Goal: Task Accomplishment & Management: Manage account settings

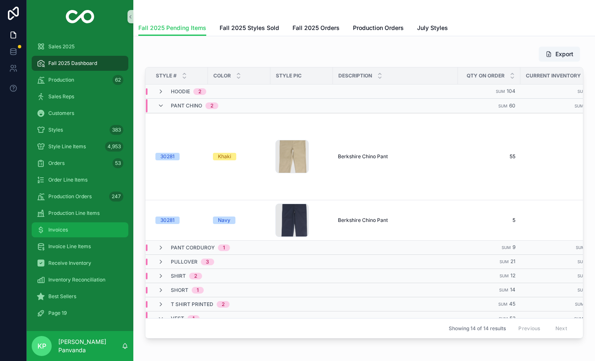
click at [62, 225] on div "Invoices" at bounding box center [80, 229] width 87 height 13
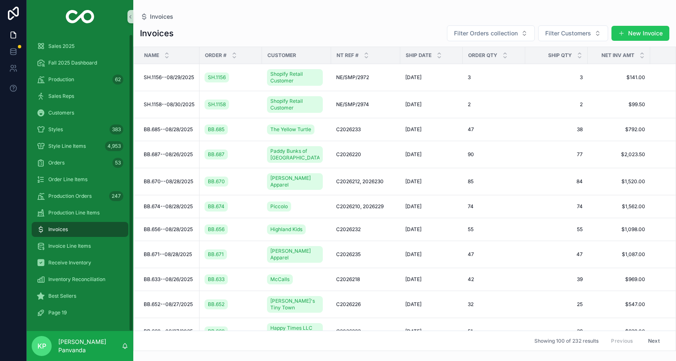
scroll to position [0, 0]
click at [13, 34] on icon at bounding box center [13, 35] width 8 height 8
click at [13, 36] on icon at bounding box center [13, 35] width 8 height 8
click at [15, 46] on link at bounding box center [13, 51] width 26 height 17
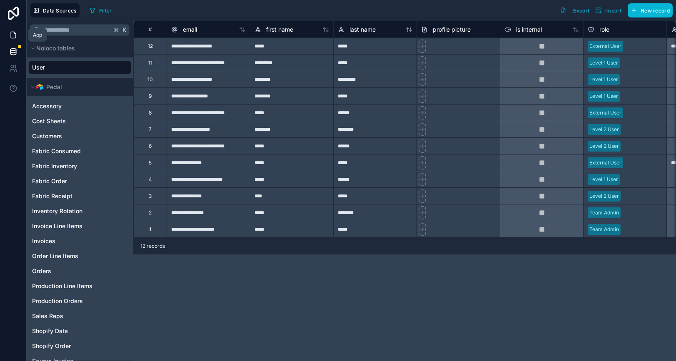
click at [13, 34] on icon at bounding box center [13, 35] width 8 height 8
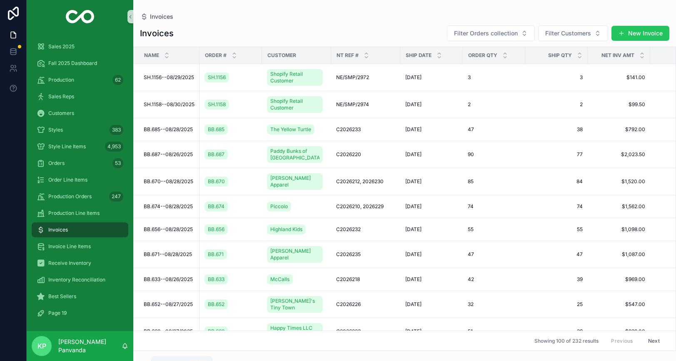
click at [125, 346] on icon "scrollable content" at bounding box center [125, 346] width 7 height 7
click at [57, 231] on span "Invoices" at bounding box center [58, 230] width 20 height 7
click at [12, 68] on icon at bounding box center [12, 66] width 3 height 3
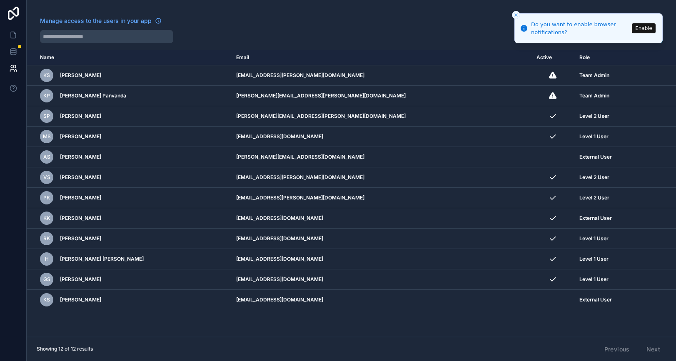
click at [517, 15] on icon "Close toast" at bounding box center [515, 14] width 5 height 5
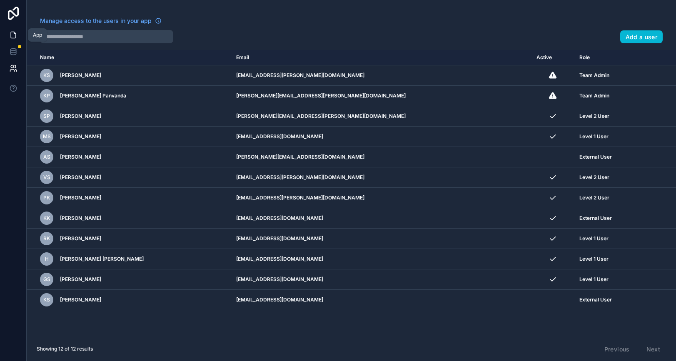
click at [14, 34] on icon at bounding box center [15, 33] width 2 height 2
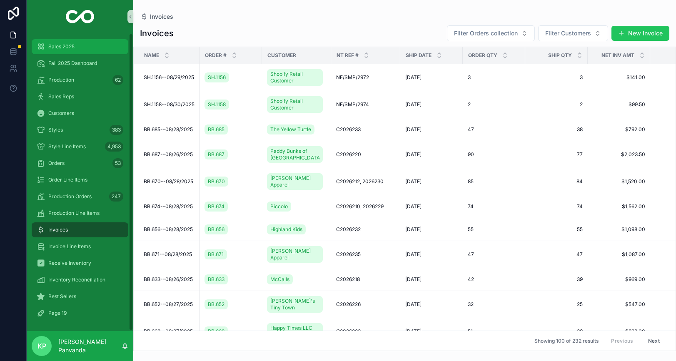
click at [69, 47] on span "Sales 2025" at bounding box center [61, 46] width 26 height 7
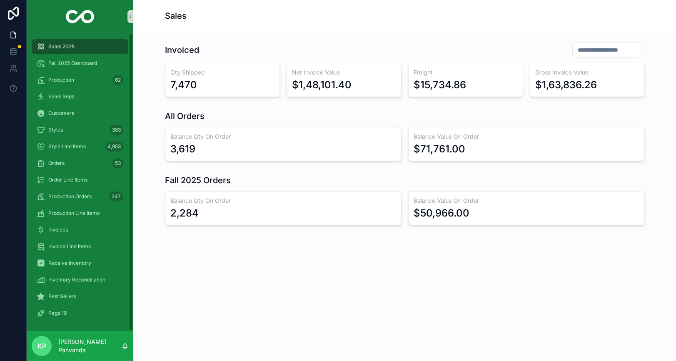
click at [149, 347] on div "Sales Invoiced Qty Shipped 7,470 Net Invoice Value $1,48,101.40 Freight $15,734…" at bounding box center [404, 180] width 543 height 361
click at [145, 341] on div "Sales Invoiced Qty Shipped 7,470 Net Invoice Value $1,48,101.40 Freight $15,734…" at bounding box center [404, 180] width 543 height 361
click at [145, 349] on div "Sales Invoiced Qty Shipped 7,470 Net Invoice Value $1,48,101.40 Freight $15,734…" at bounding box center [404, 180] width 543 height 361
drag, startPoint x: 145, startPoint y: 349, endPoint x: 138, endPoint y: 347, distance: 7.6
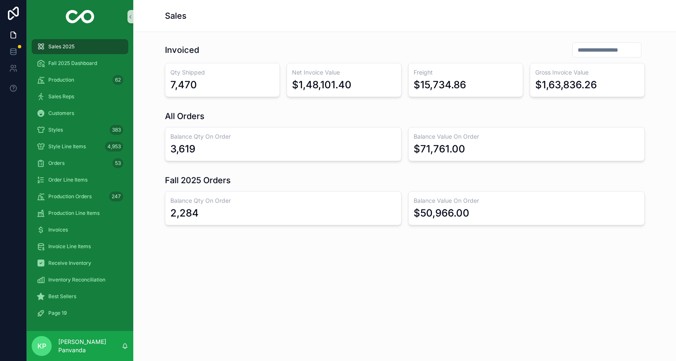
click at [145, 349] on div "Sales Invoiced Qty Shipped 7,470 Net Invoice Value $1,48,101.40 Freight $15,734…" at bounding box center [404, 180] width 543 height 361
click at [98, 346] on p "[PERSON_NAME] Panvanda" at bounding box center [89, 346] width 63 height 17
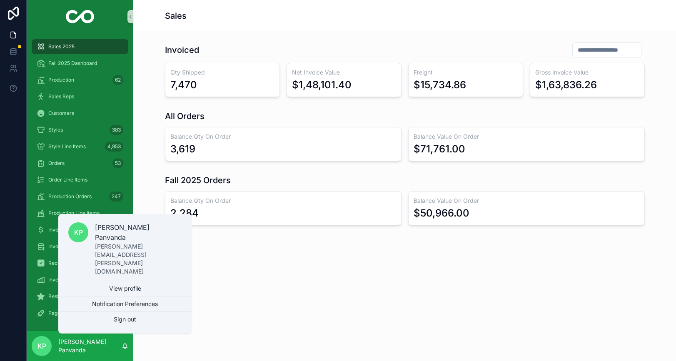
click at [219, 311] on div "Sales Invoiced Qty Shipped 7,470 Net Invoice Value $1,48,101.40 Freight $15,734…" at bounding box center [404, 180] width 543 height 361
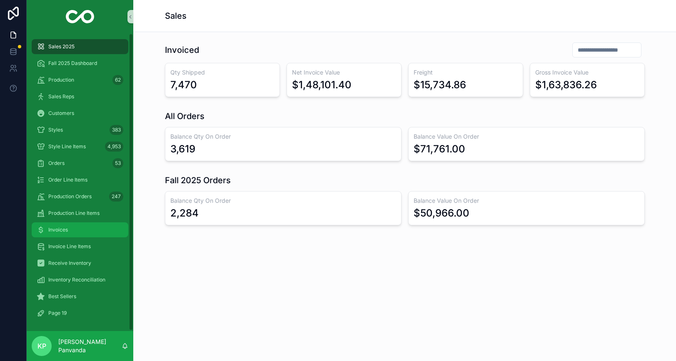
click at [68, 231] on div "Invoices" at bounding box center [80, 229] width 87 height 13
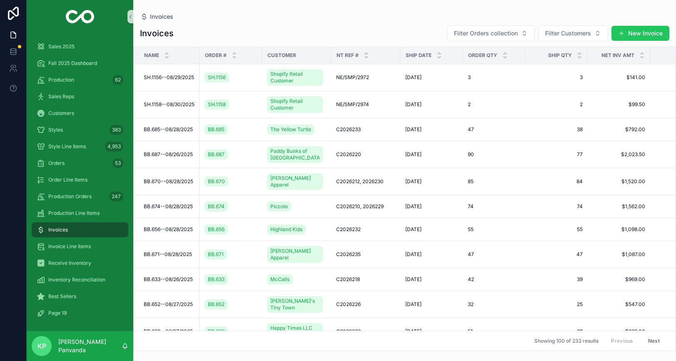
click at [147, 348] on div "Showing 100 of 232 results Previous Next" at bounding box center [405, 341] width 542 height 20
drag, startPoint x: 147, startPoint y: 348, endPoint x: 155, endPoint y: 345, distance: 8.7
click at [147, 348] on div "Showing 100 of 232 results Previous Next" at bounding box center [405, 341] width 542 height 20
click at [166, 342] on div "Showing 100 of 232 results Previous Next" at bounding box center [405, 341] width 542 height 20
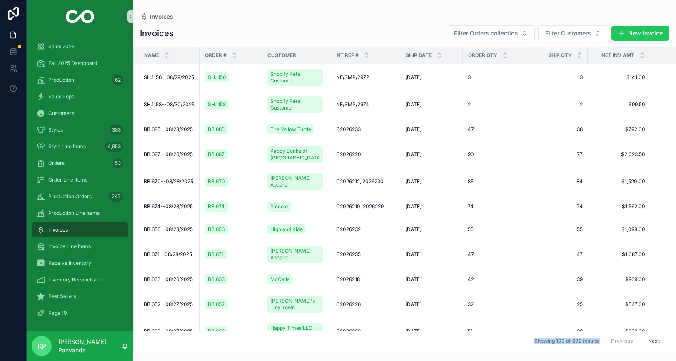
click at [166, 342] on div "Showing 100 of 232 results Previous Next" at bounding box center [405, 341] width 542 height 20
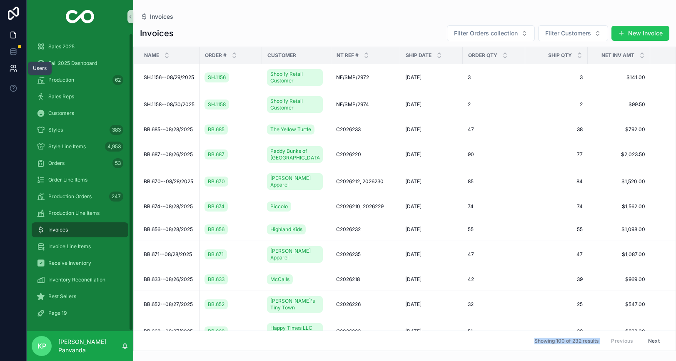
click at [13, 67] on icon at bounding box center [12, 66] width 3 height 3
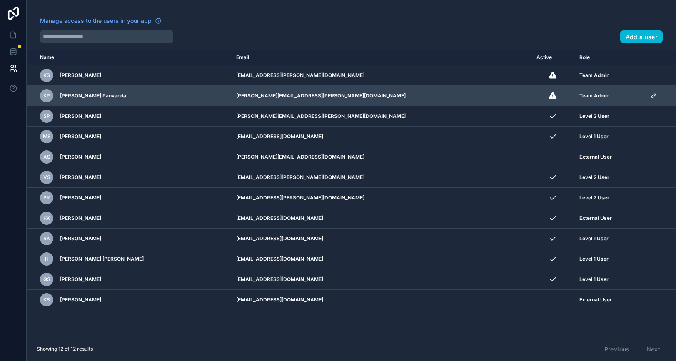
click at [594, 94] on icon "scrollable content" at bounding box center [653, 95] width 7 height 7
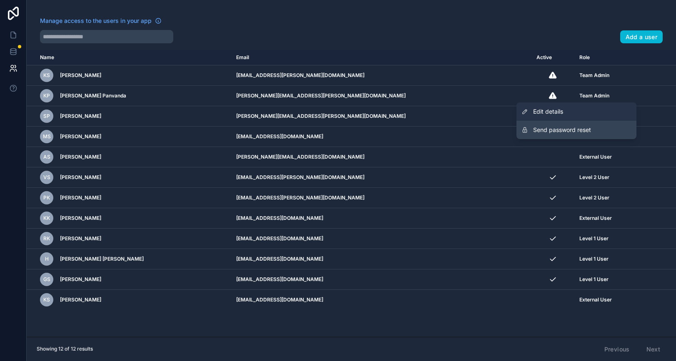
click at [563, 109] on span "Edit details" at bounding box center [548, 111] width 30 height 8
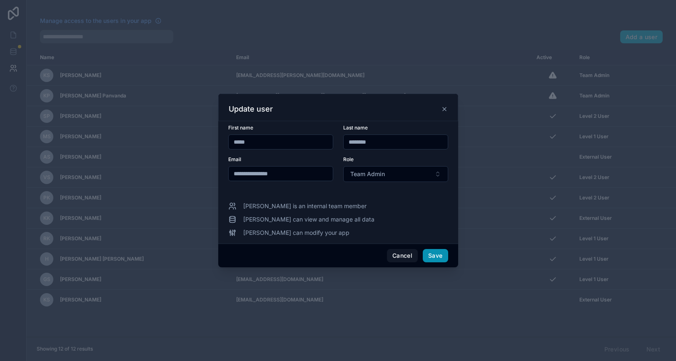
click at [436, 256] on button "Save" at bounding box center [435, 255] width 25 height 13
click at [435, 254] on button "Save" at bounding box center [435, 255] width 25 height 13
click at [398, 256] on button "Cancel" at bounding box center [402, 255] width 31 height 13
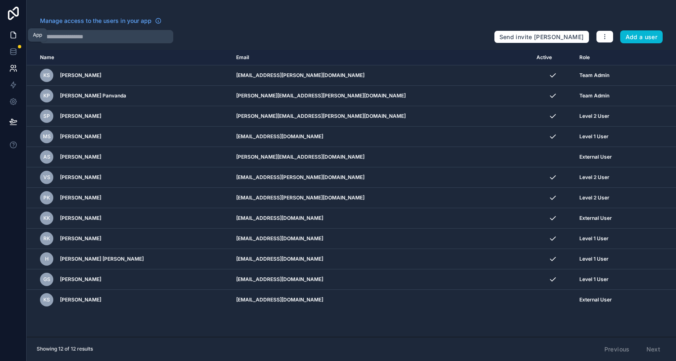
click at [13, 32] on icon at bounding box center [13, 35] width 5 height 6
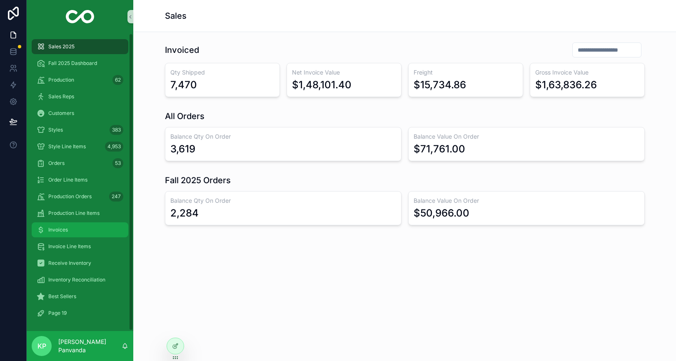
click at [67, 230] on span "Invoices" at bounding box center [58, 230] width 20 height 7
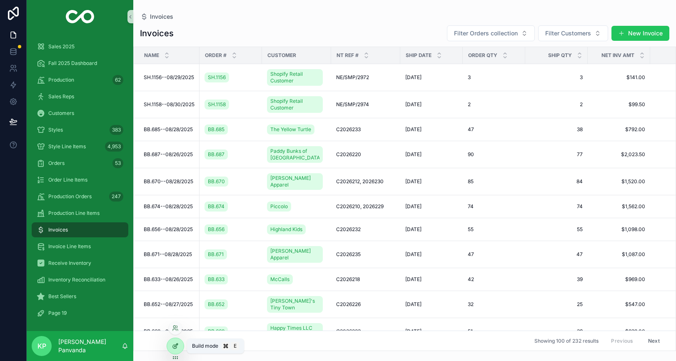
click at [175, 345] on icon at bounding box center [175, 345] width 3 height 3
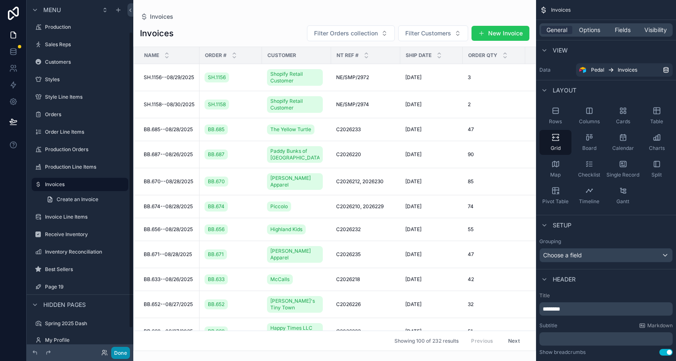
click at [118, 351] on button "Done" at bounding box center [120, 353] width 19 height 12
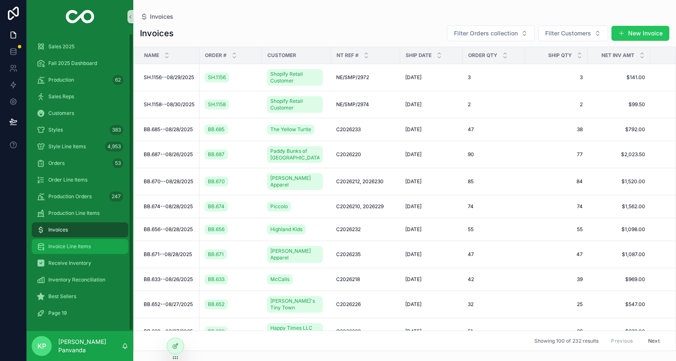
click at [77, 247] on span "Invoice Line Items" at bounding box center [69, 246] width 42 height 7
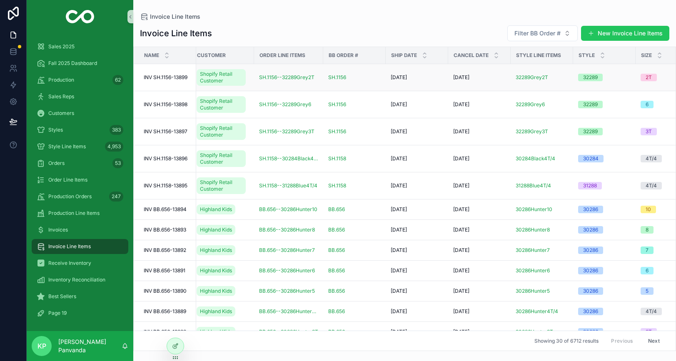
scroll to position [0, 3]
click at [177, 343] on icon at bounding box center [175, 346] width 7 height 7
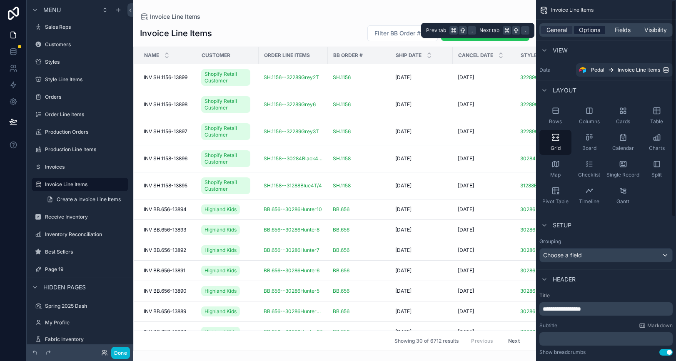
scroll to position [0, 0]
click at [594, 32] on span "Options" at bounding box center [589, 30] width 21 height 8
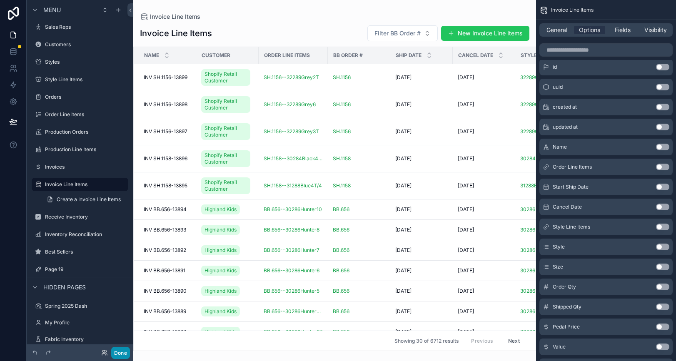
click at [121, 351] on button "Done" at bounding box center [120, 353] width 19 height 12
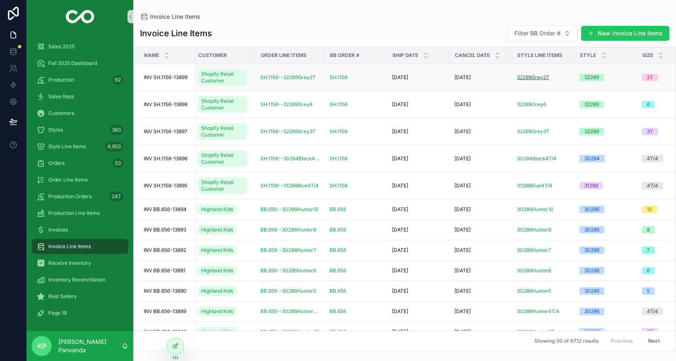
scroll to position [0, 2]
click at [174, 347] on icon at bounding box center [175, 346] width 7 height 7
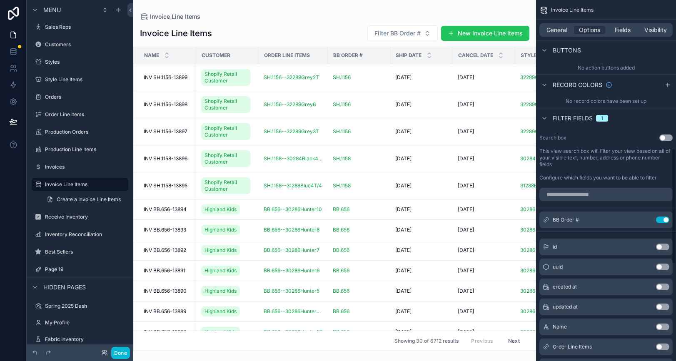
scroll to position [514, 0]
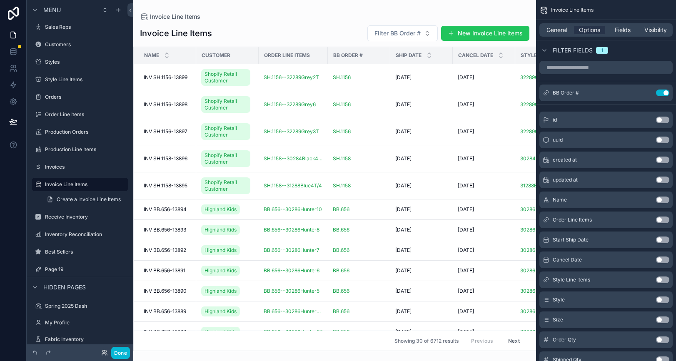
click at [667, 279] on button "Use setting" at bounding box center [662, 279] width 13 height 7
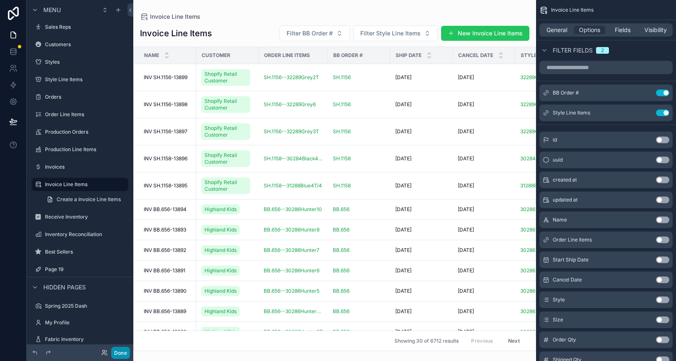
click at [117, 353] on button "Done" at bounding box center [120, 353] width 19 height 12
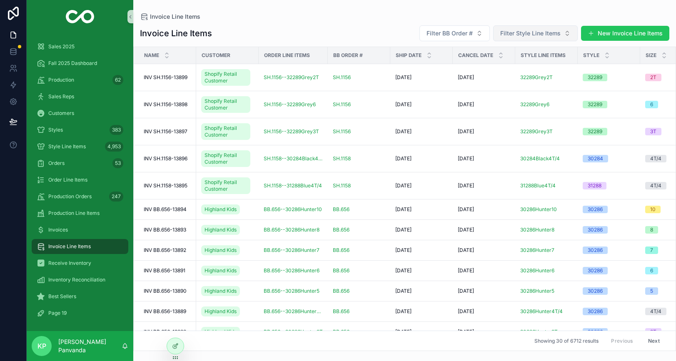
click at [526, 32] on span "Filter Style Line Items" at bounding box center [530, 33] width 60 height 8
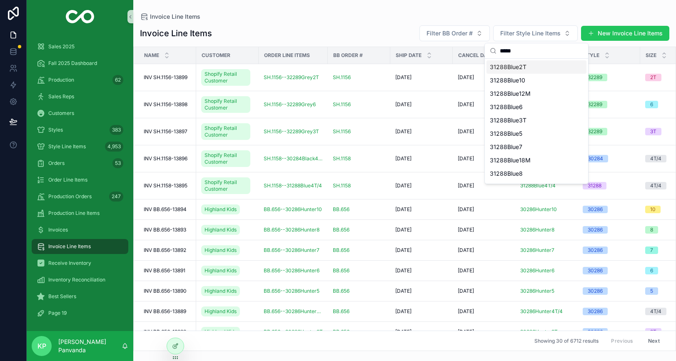
type input "*****"
click at [519, 67] on span "31288Blue2T" at bounding box center [508, 67] width 37 height 8
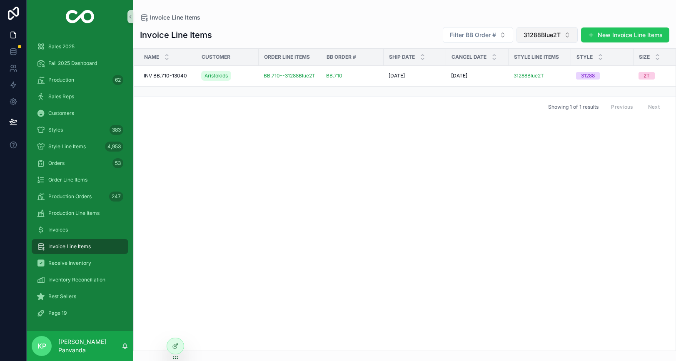
click at [538, 35] on span "31288Blue2T" at bounding box center [541, 35] width 37 height 8
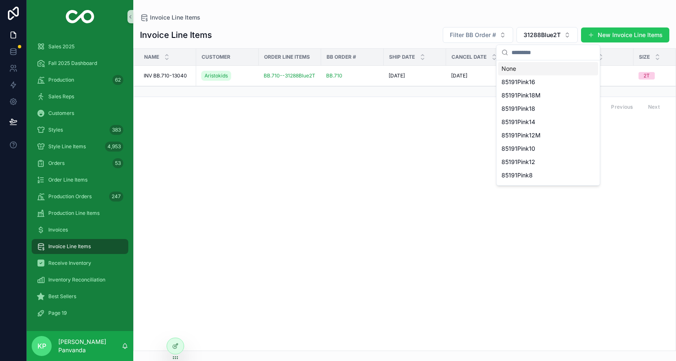
click at [519, 67] on div "None" at bounding box center [548, 68] width 100 height 13
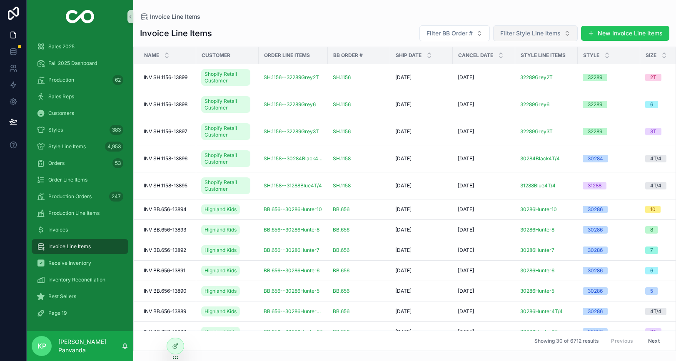
click at [516, 37] on span "Filter Style Line Items" at bounding box center [530, 33] width 60 height 8
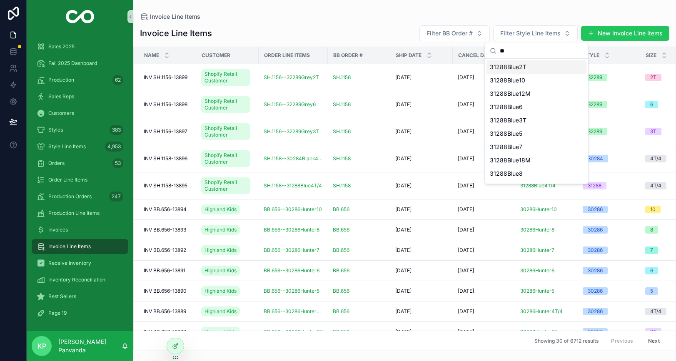
type input "*"
click at [473, 8] on div "Invoice Line Items Invoice Line Items Filter BB Order # Filter Style Line Items…" at bounding box center [404, 175] width 543 height 351
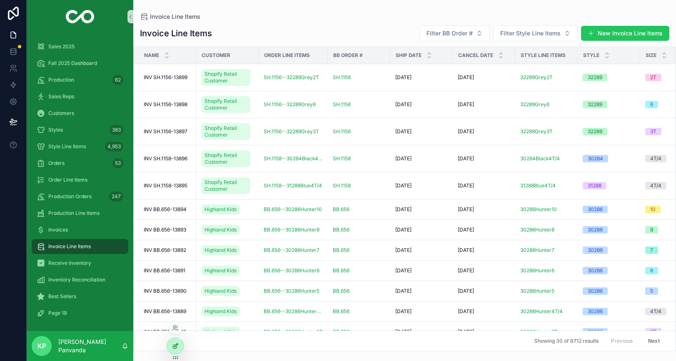
click at [173, 350] on div at bounding box center [175, 346] width 17 height 16
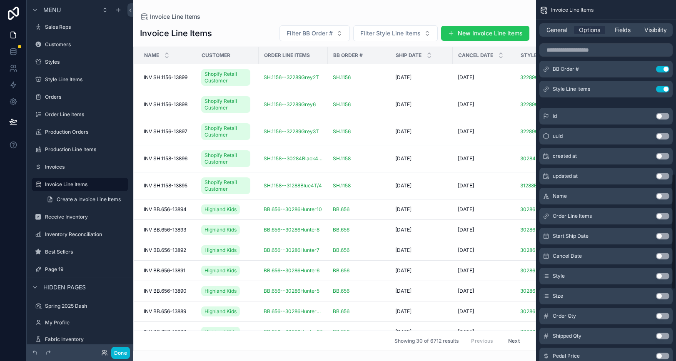
scroll to position [542, 0]
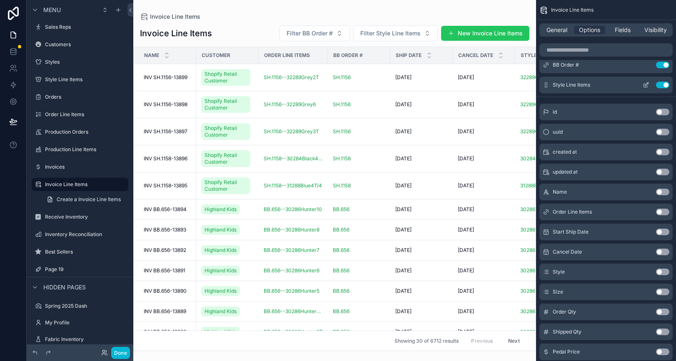
click at [660, 85] on button "Use setting" at bounding box center [662, 85] width 13 height 7
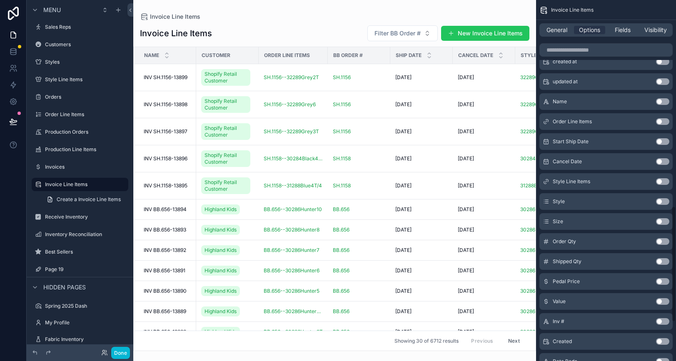
scroll to position [596, 0]
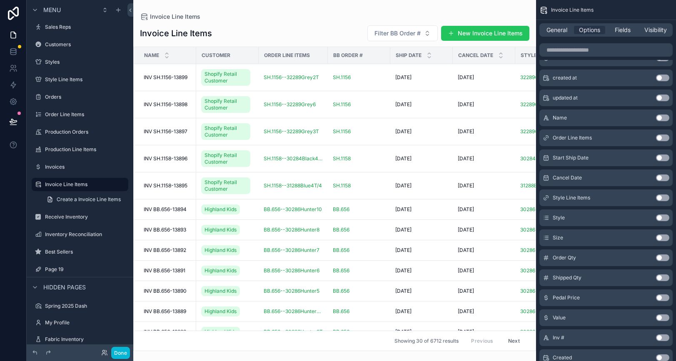
click at [665, 217] on button "Use setting" at bounding box center [662, 217] width 13 height 7
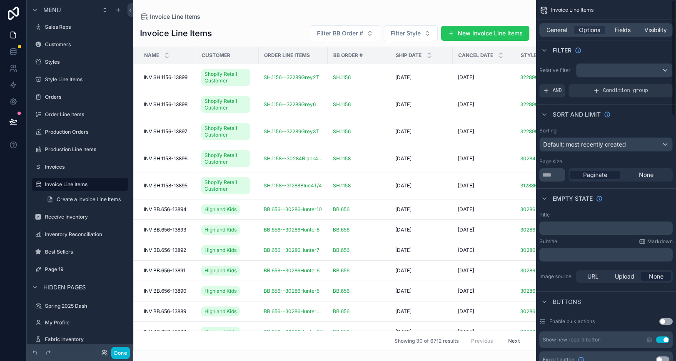
scroll to position [0, 0]
click at [127, 351] on button "Done" at bounding box center [120, 353] width 19 height 12
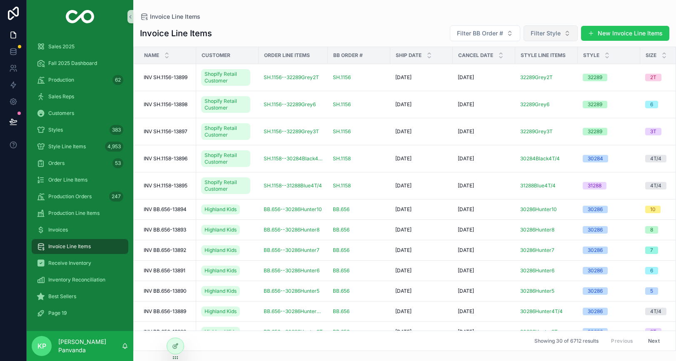
click at [543, 34] on span "Filter Style" at bounding box center [545, 33] width 30 height 8
type input "*****"
click at [535, 65] on div "31288" at bounding box center [551, 66] width 100 height 13
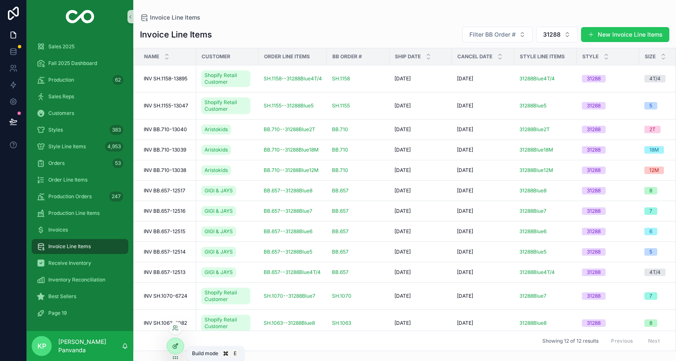
click at [177, 344] on icon at bounding box center [177, 344] width 1 height 1
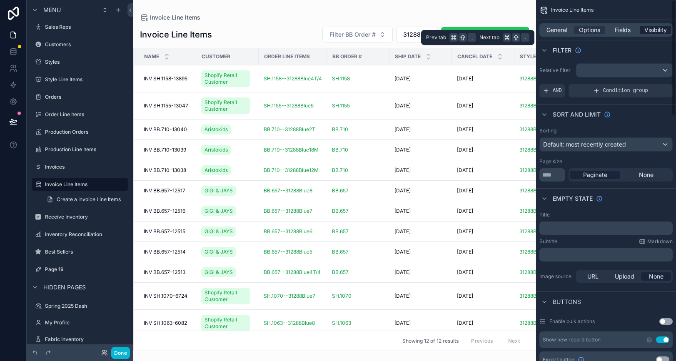
click at [656, 28] on span "Visibility" at bounding box center [655, 30] width 22 height 8
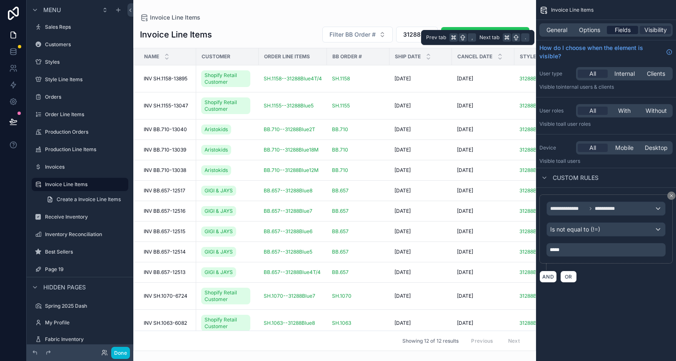
click at [623, 29] on span "Fields" at bounding box center [623, 30] width 16 height 8
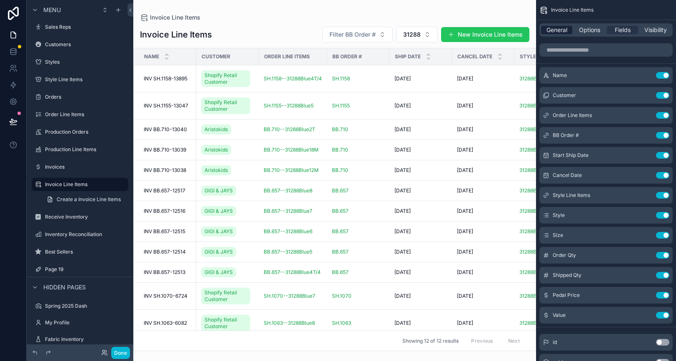
click at [554, 29] on span "General" at bounding box center [556, 30] width 21 height 8
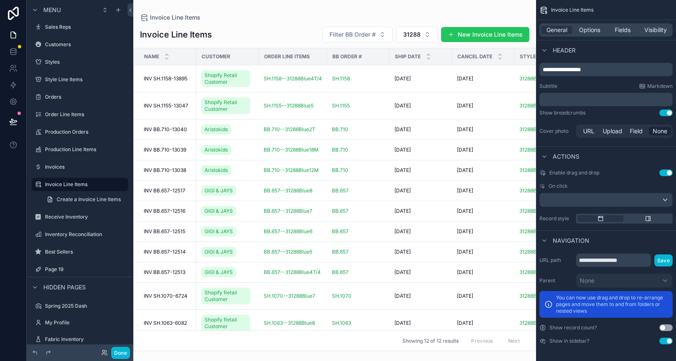
scroll to position [2, 0]
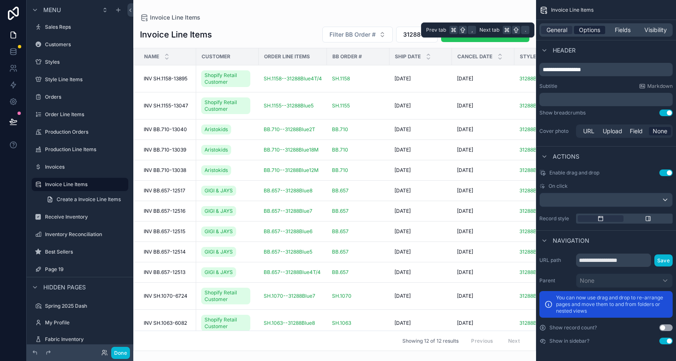
click at [588, 30] on span "Options" at bounding box center [589, 30] width 21 height 8
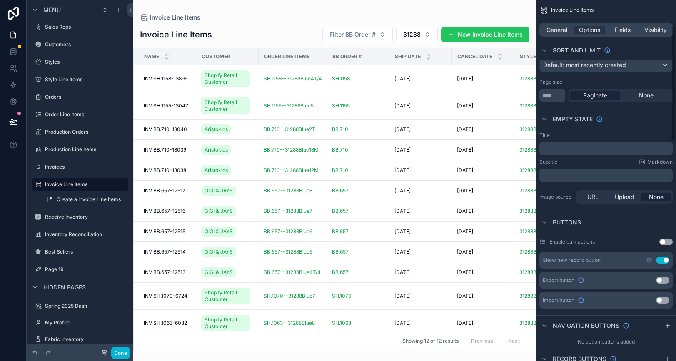
scroll to position [81, 0]
click at [665, 277] on button "Use setting" at bounding box center [662, 278] width 13 height 7
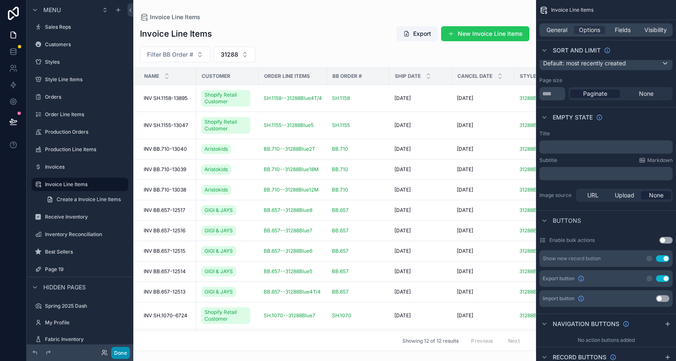
click at [125, 351] on button "Done" at bounding box center [120, 353] width 19 height 12
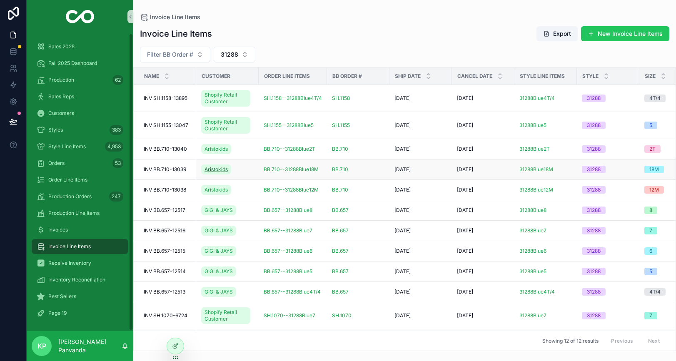
scroll to position [0, 0]
click at [226, 54] on span "31288" at bounding box center [229, 54] width 17 height 8
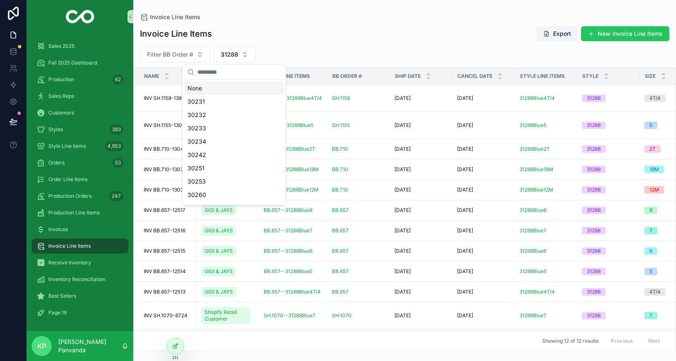
click at [204, 89] on div "None" at bounding box center [234, 88] width 100 height 13
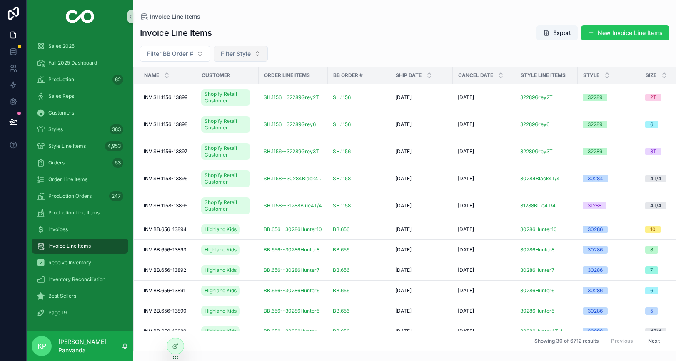
click at [246, 52] on span "Filter Style" at bounding box center [236, 54] width 30 height 8
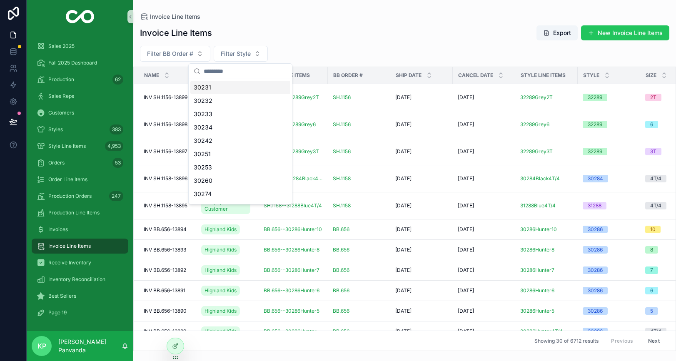
click at [224, 87] on div "30231" at bounding box center [240, 87] width 100 height 13
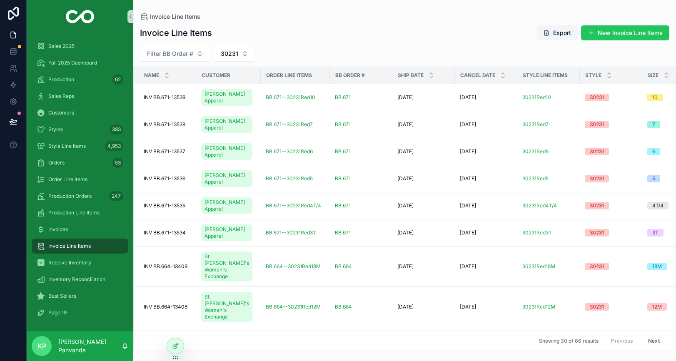
click at [553, 34] on button "Export" at bounding box center [556, 32] width 41 height 15
click at [15, 120] on icon at bounding box center [13, 121] width 8 height 8
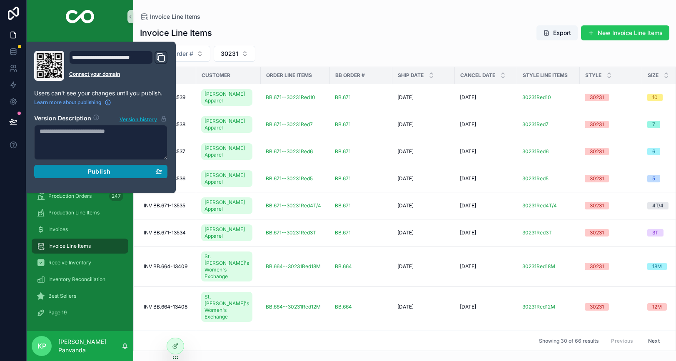
click at [97, 172] on span "Publish" at bounding box center [99, 171] width 22 height 7
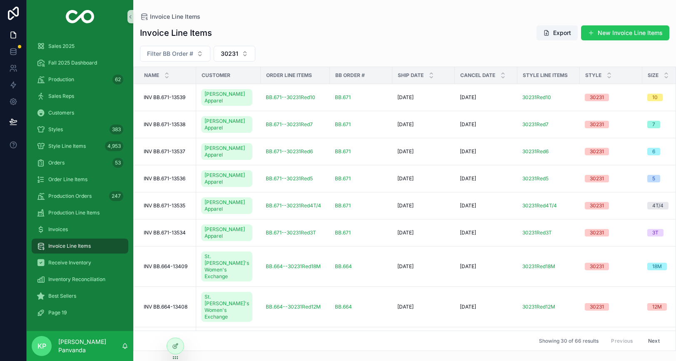
click at [289, 37] on div "Invoice Line Items Export New Invoice Line Items" at bounding box center [404, 33] width 529 height 16
